Goal: Find contact information: Find contact information

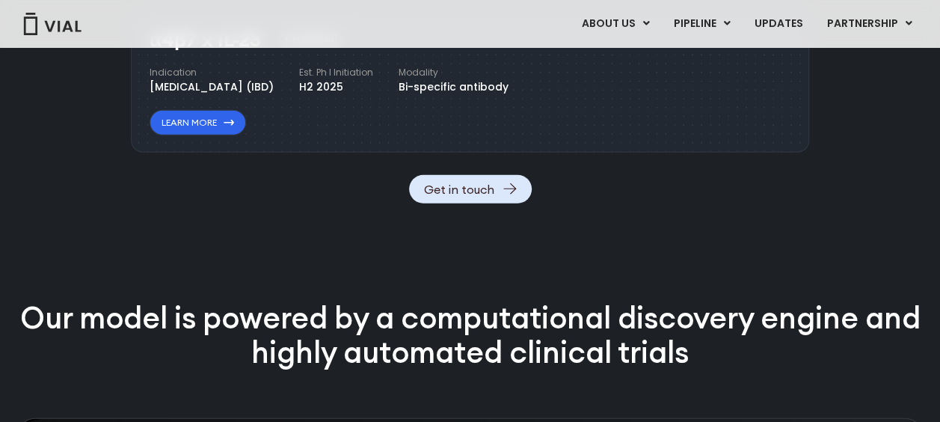
scroll to position [1878, 0]
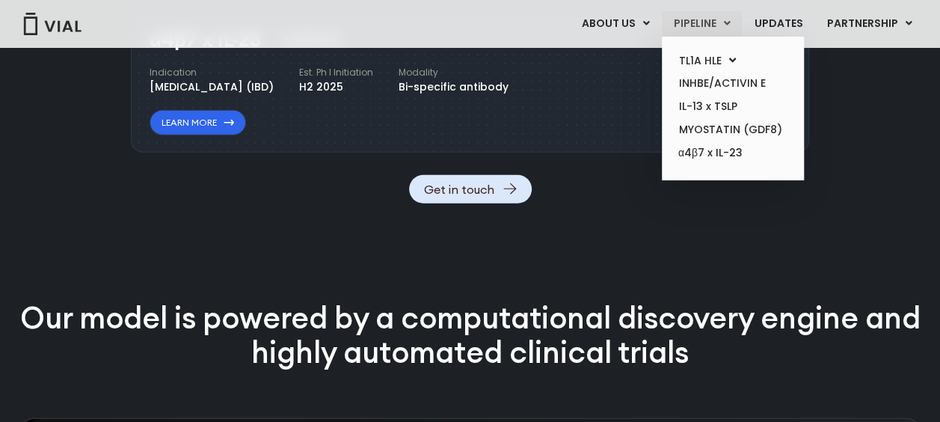
click at [685, 25] on link "PIPELINE" at bounding box center [702, 23] width 80 height 25
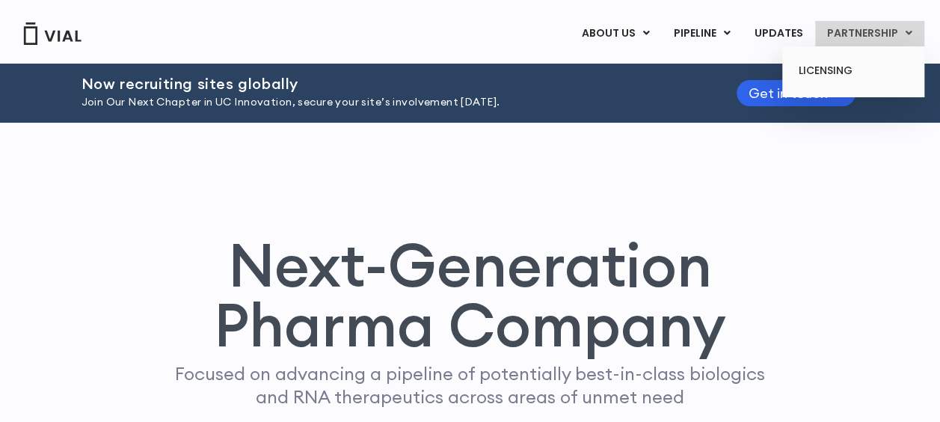
click at [888, 34] on link "PARTNERSHIP" at bounding box center [869, 33] width 109 height 25
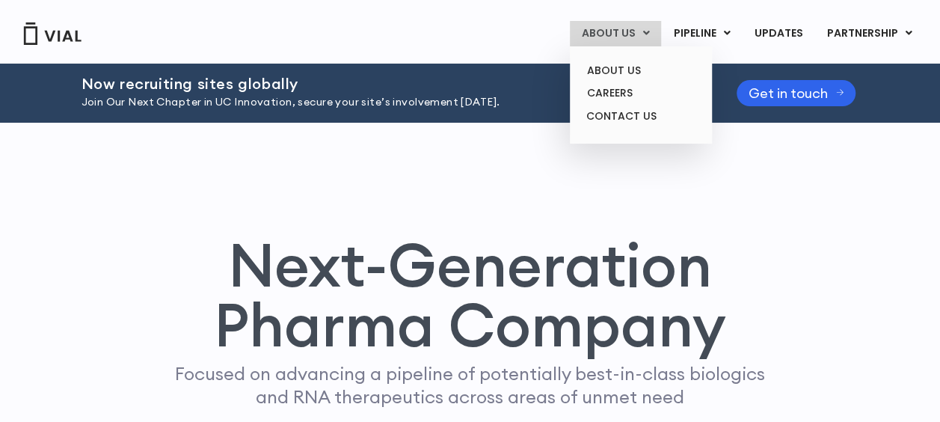
click at [635, 39] on link "ABOUT US" at bounding box center [615, 33] width 91 height 25
click at [628, 71] on link "ABOUT US" at bounding box center [640, 70] width 131 height 23
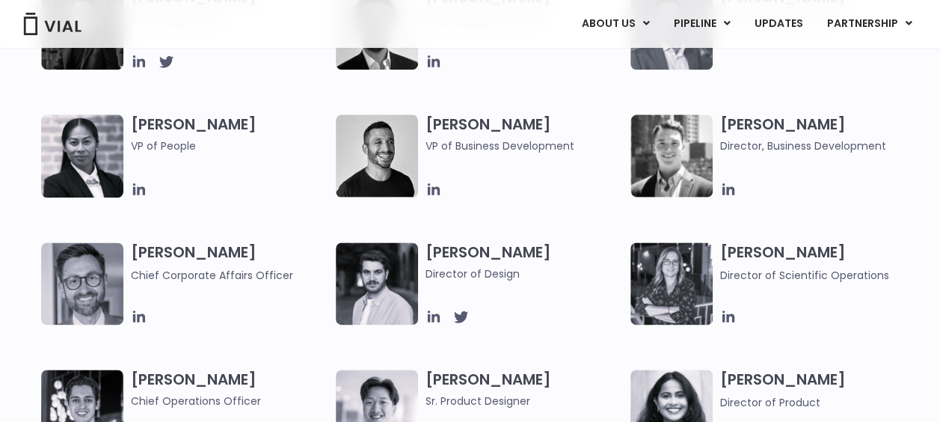
scroll to position [830, 0]
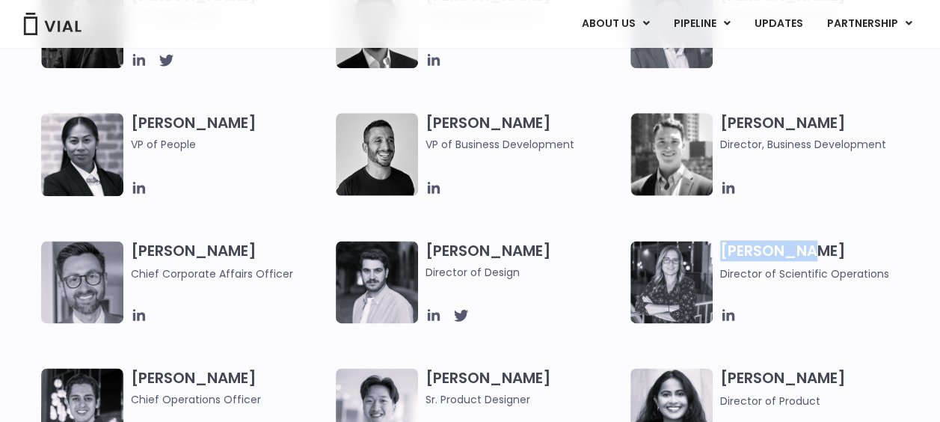
drag, startPoint x: 723, startPoint y: 250, endPoint x: 805, endPoint y: 260, distance: 82.9
click at [805, 260] on h3 "Sarah Wise Director of Scientific Operations" at bounding box center [818, 261] width 197 height 41
drag, startPoint x: 805, startPoint y: 260, endPoint x: 730, endPoint y: 333, distance: 105.2
click at [730, 333] on div "Simon Burns Co-founder, CEO Max James Chief Business Officer Samir Meghji Chief…" at bounding box center [483, 304] width 884 height 636
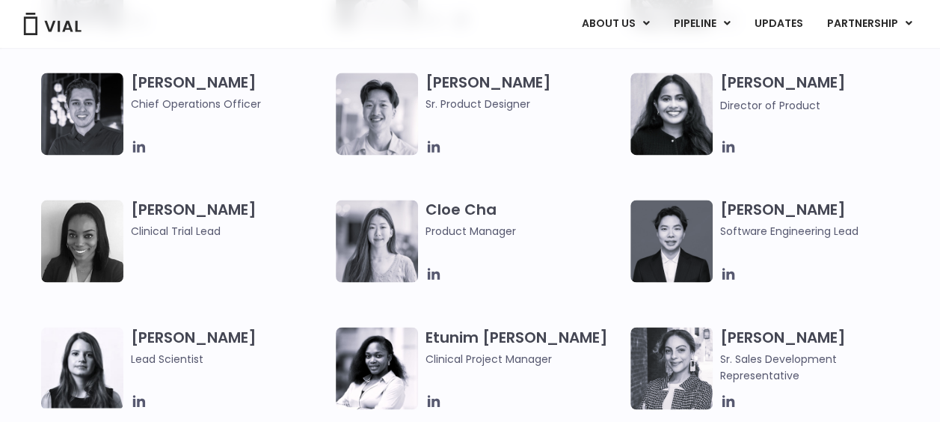
scroll to position [1126, 0]
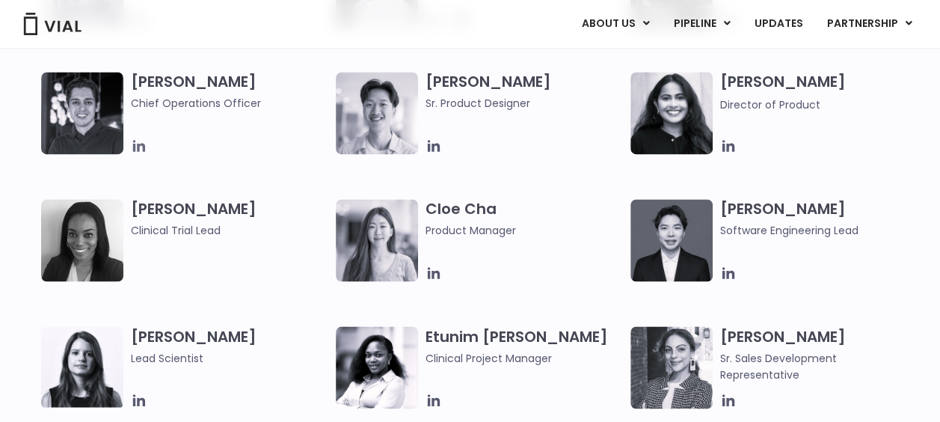
click at [141, 146] on icon at bounding box center [139, 146] width 16 height 16
click at [721, 151] on icon at bounding box center [728, 146] width 16 height 16
